Goal: Information Seeking & Learning: Learn about a topic

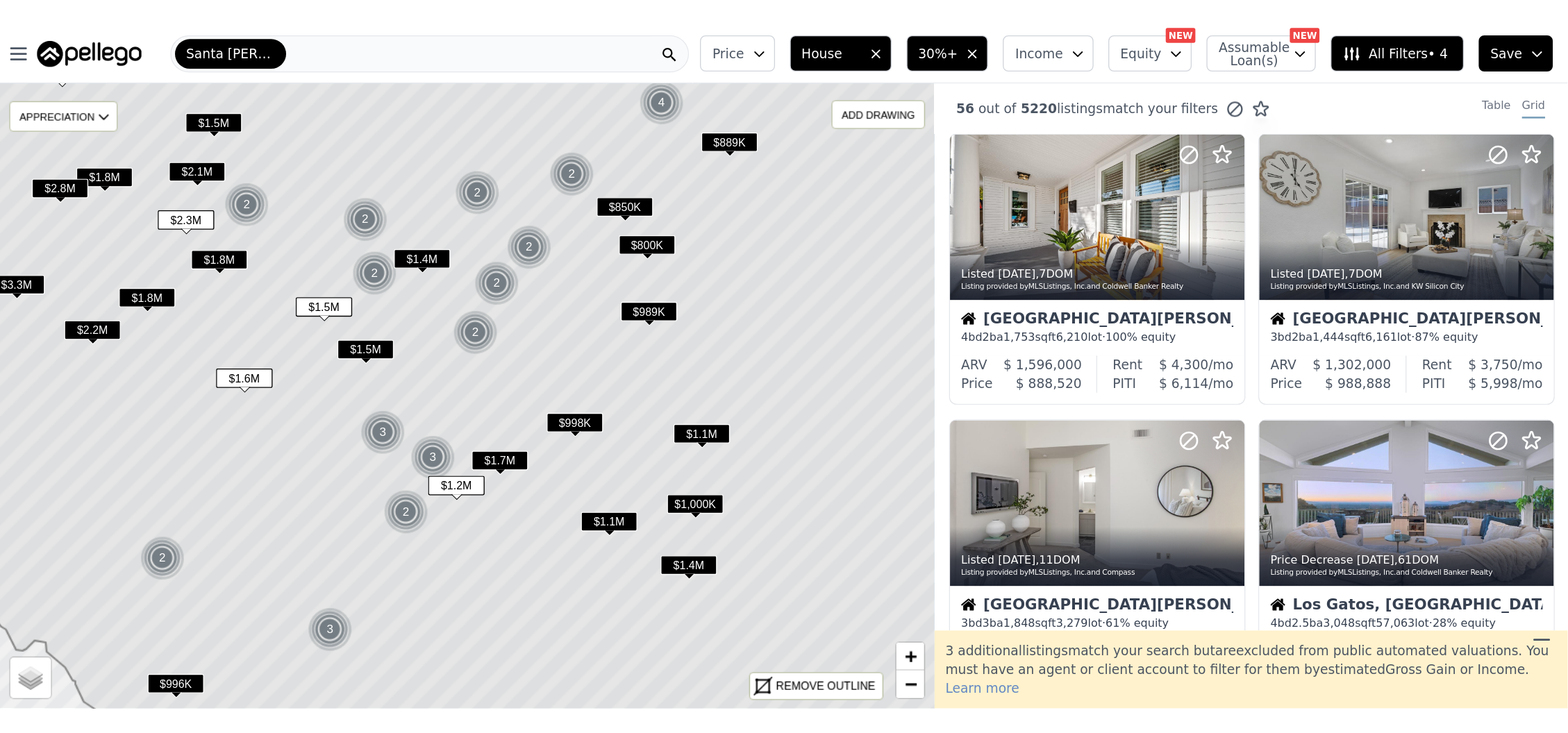
scroll to position [647, 0]
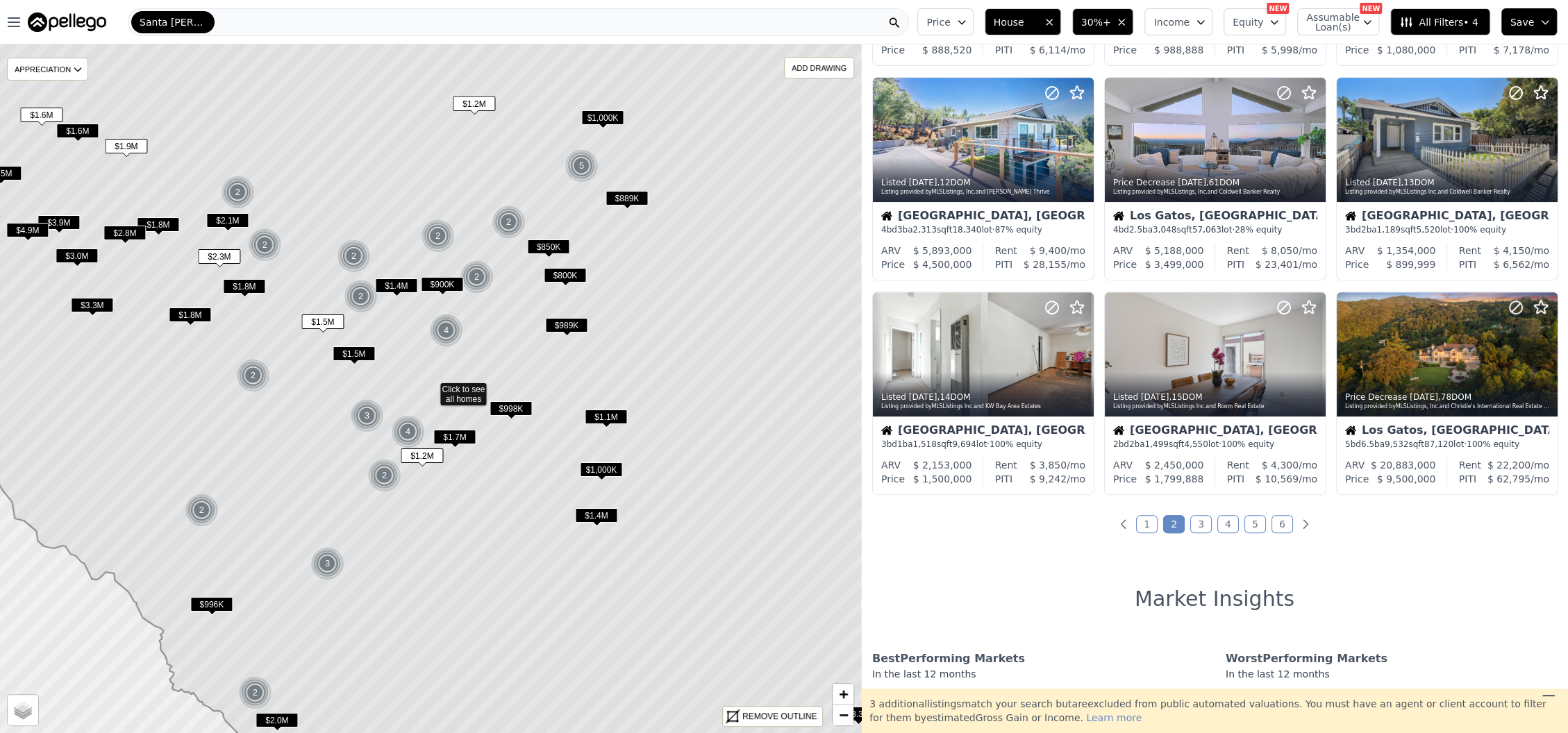
scroll to position [647, 0]
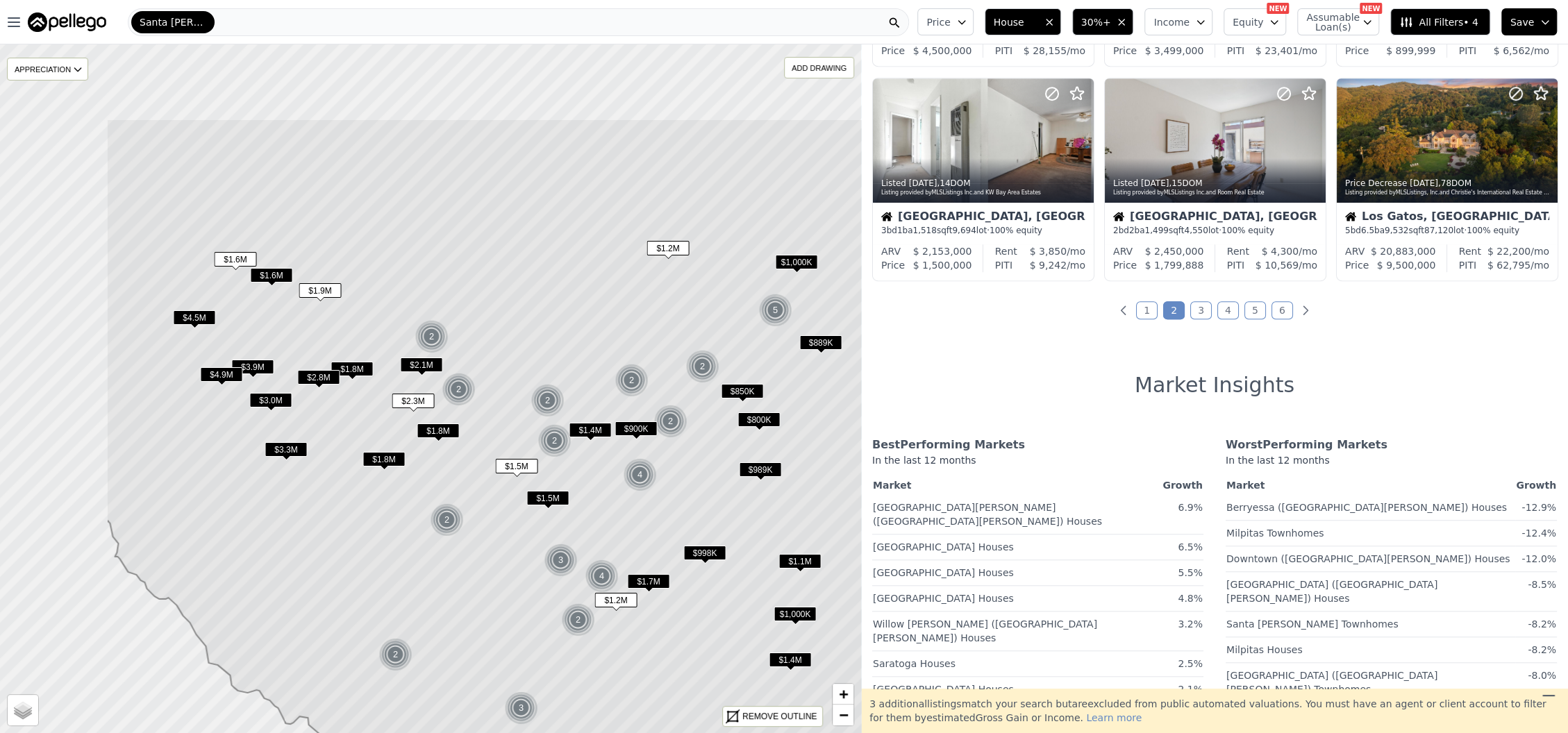
drag, startPoint x: 258, startPoint y: 400, endPoint x: 450, endPoint y: 546, distance: 241.2
click at [452, 513] on icon at bounding box center [624, 533] width 1036 height 829
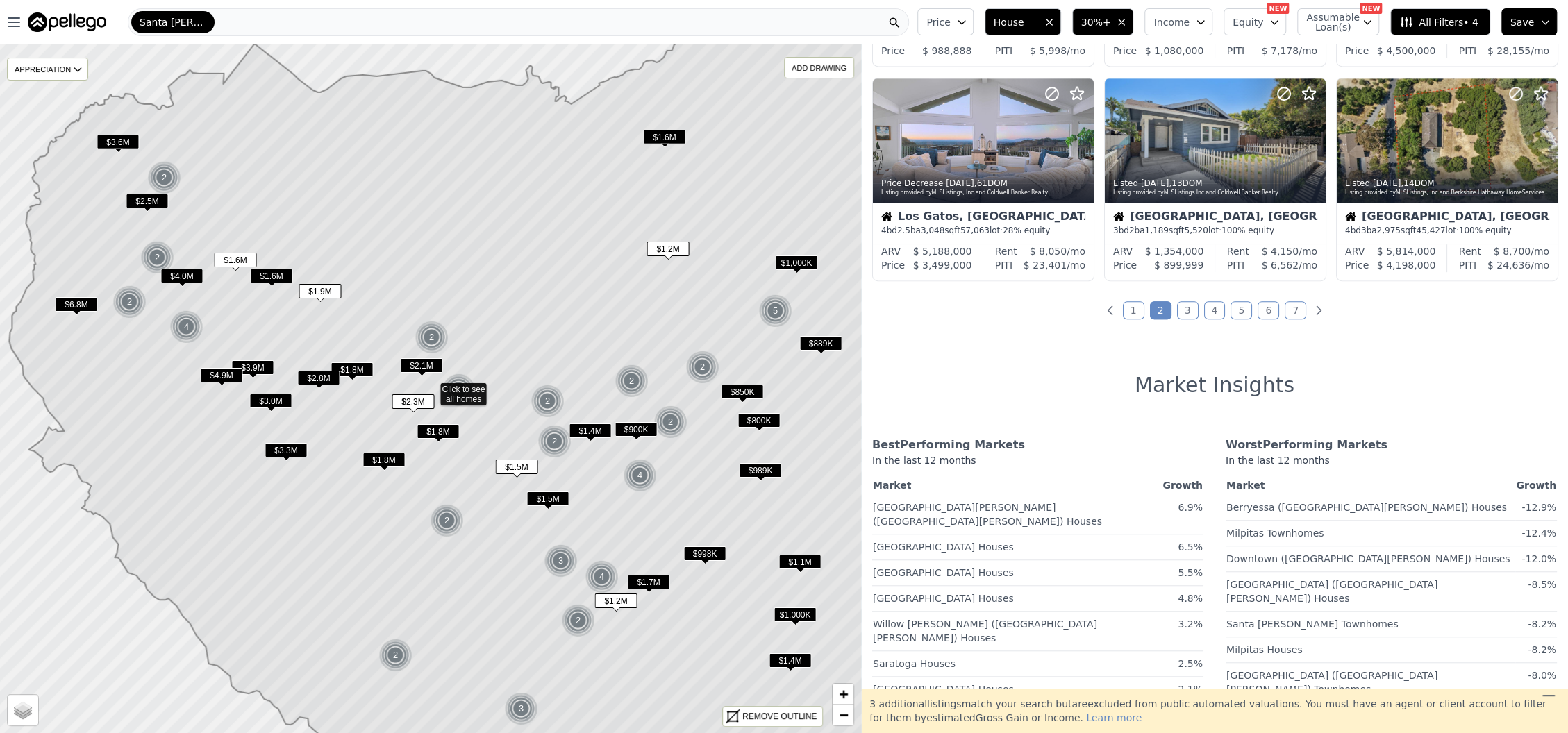
scroll to position [862, 0]
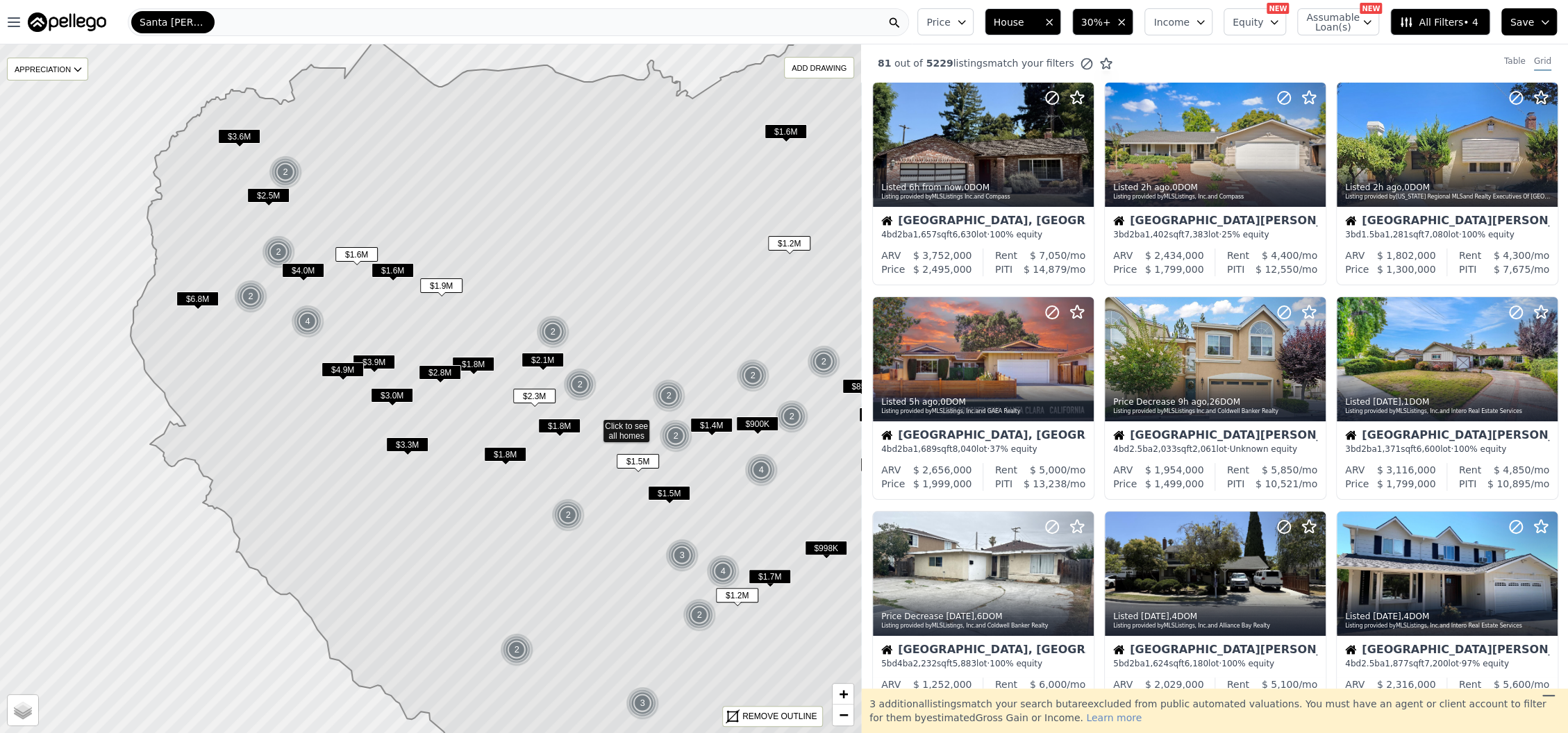
drag, startPoint x: 170, startPoint y: 250, endPoint x: 352, endPoint y: 301, distance: 189.0
click at [352, 301] on icon at bounding box center [621, 431] width 981 height 820
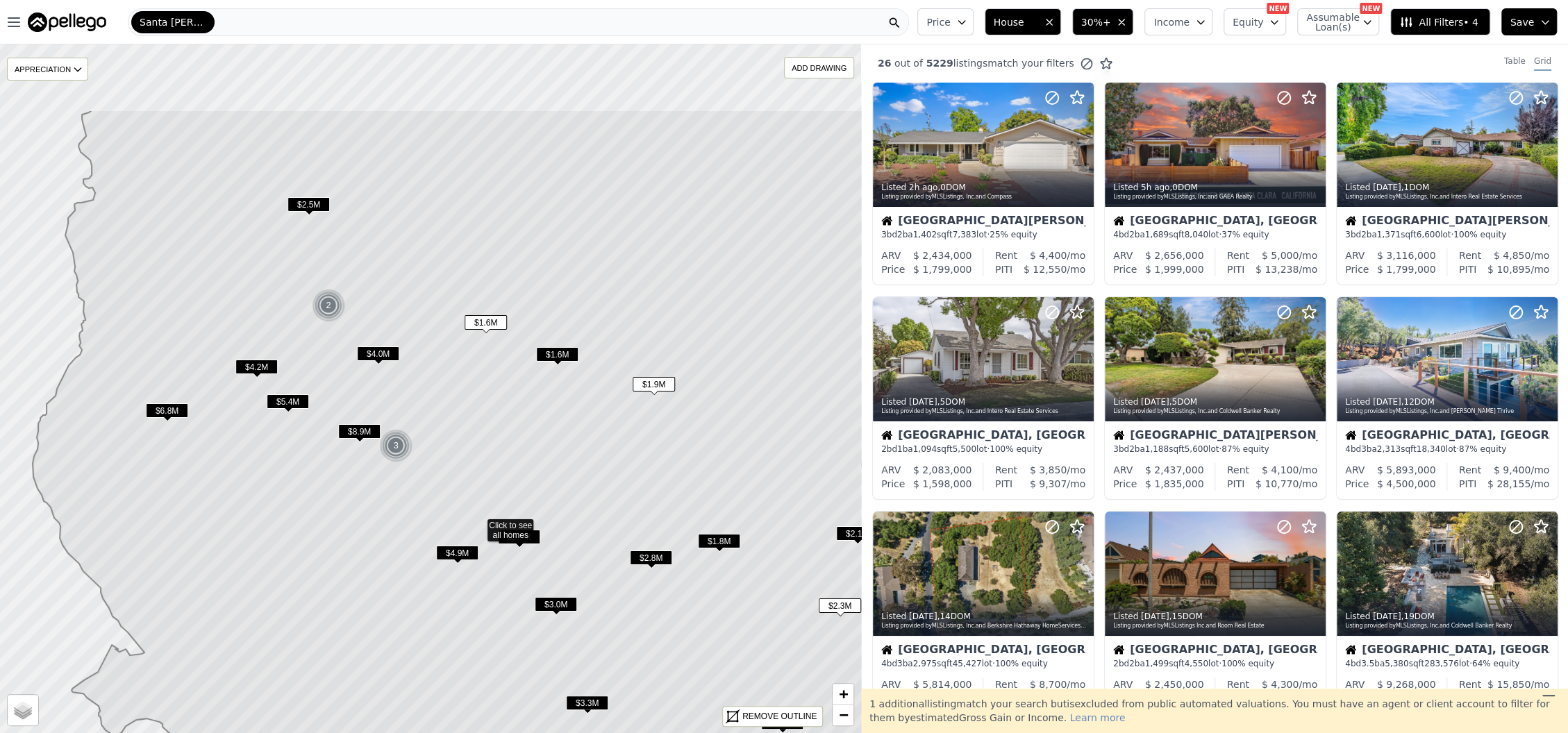
drag, startPoint x: 411, startPoint y: 252, endPoint x: 458, endPoint y: 386, distance: 142.0
click at [458, 386] on icon at bounding box center [514, 523] width 963 height 829
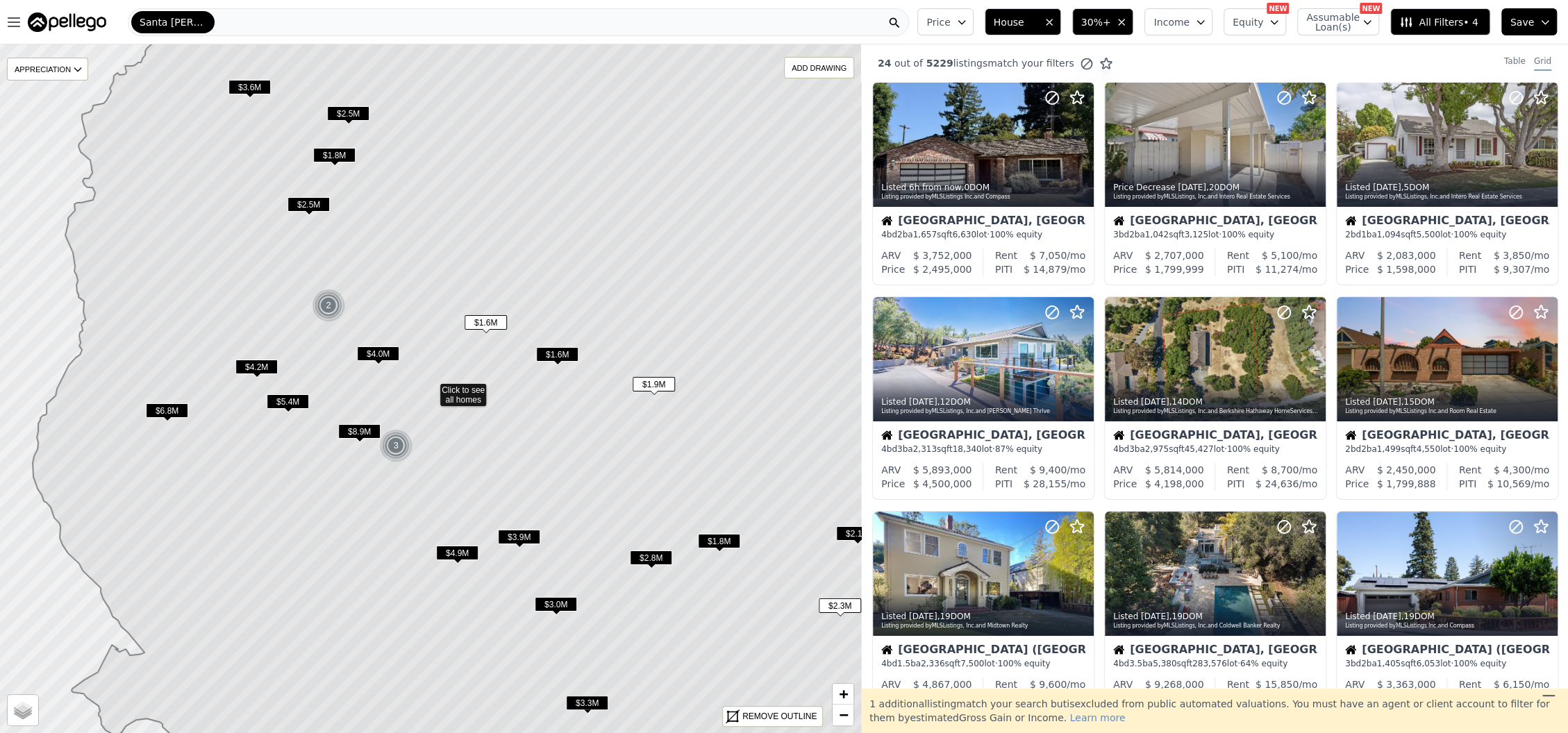
click at [1421, 22] on span "All Filters • 4" at bounding box center [1438, 22] width 78 height 14
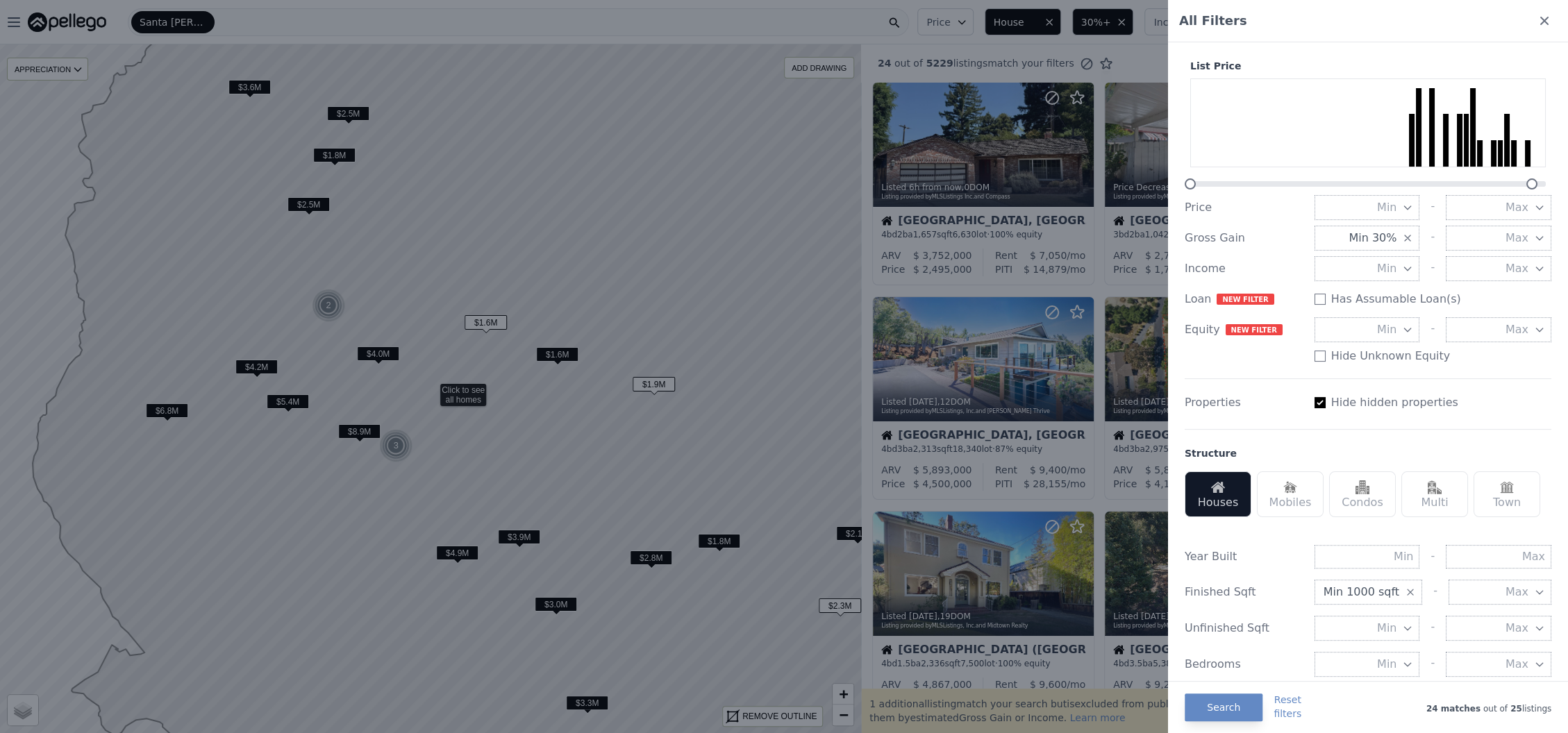
click at [1540, 25] on icon at bounding box center [1544, 20] width 8 height 8
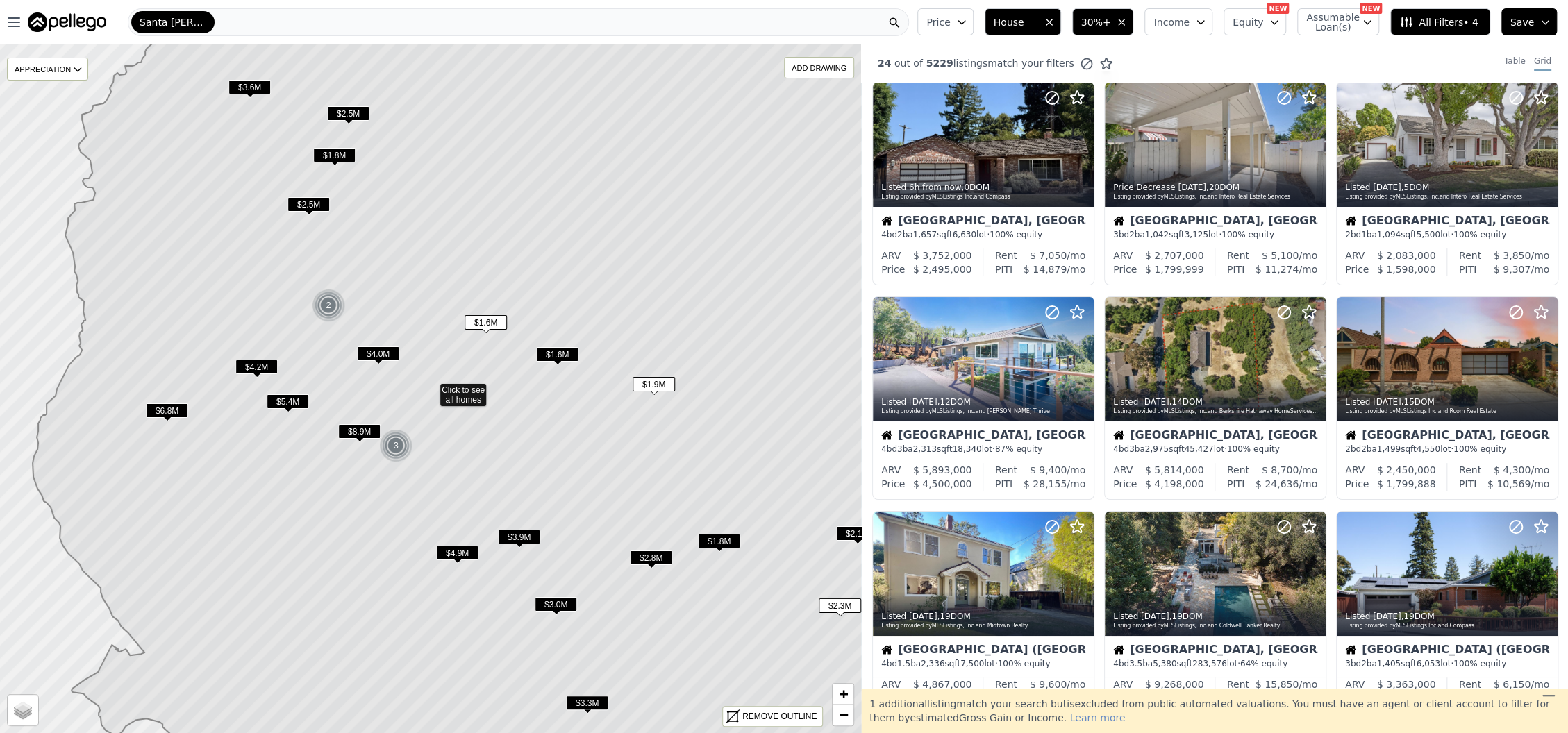
click at [1414, 15] on icon at bounding box center [1406, 22] width 14 height 14
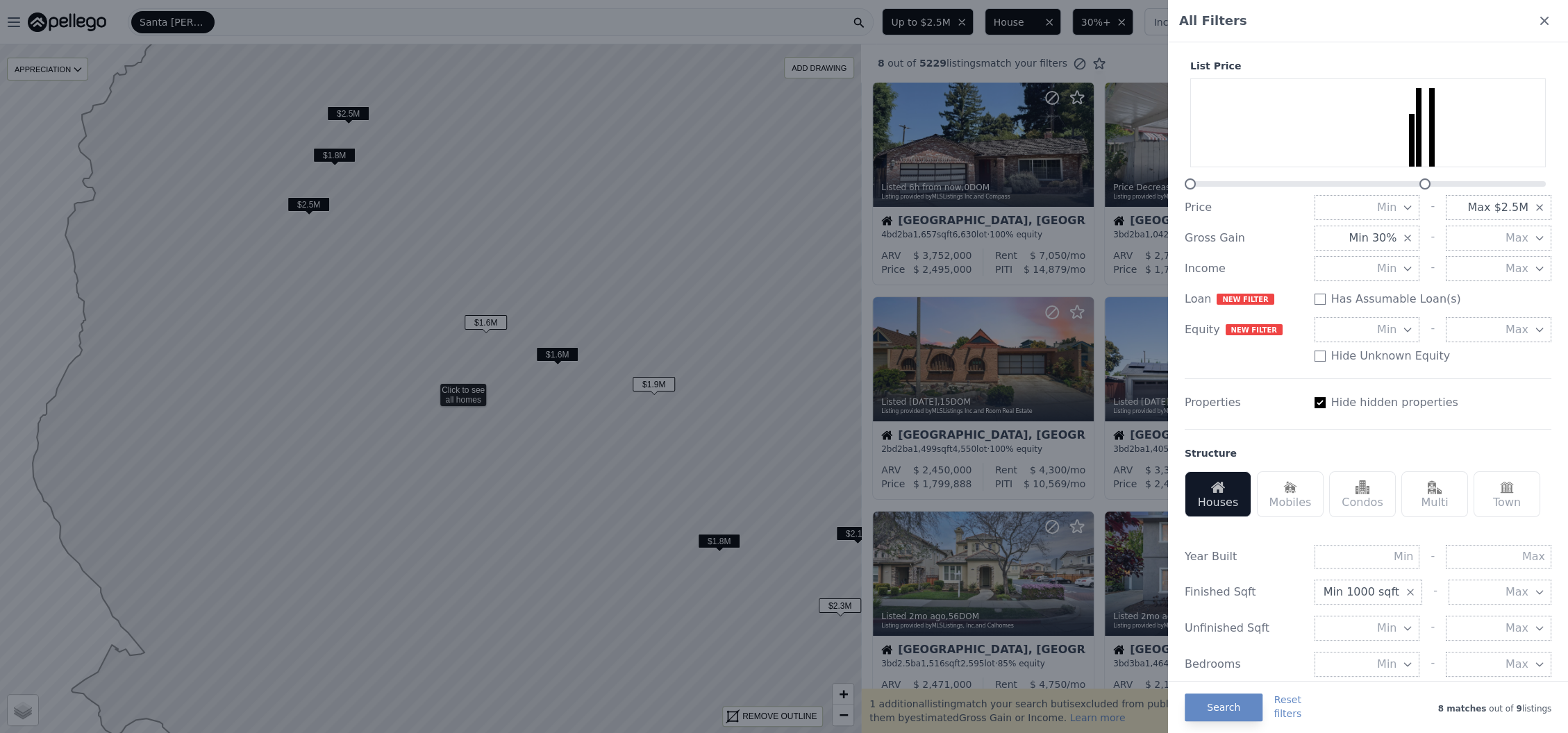
drag, startPoint x: 1529, startPoint y: 183, endPoint x: 1421, endPoint y: 181, distance: 108.0
click at [1421, 181] on div at bounding box center [1424, 183] width 11 height 11
click at [1218, 708] on button "Search" at bounding box center [1224, 708] width 78 height 28
